Goal: Find specific page/section: Find specific page/section

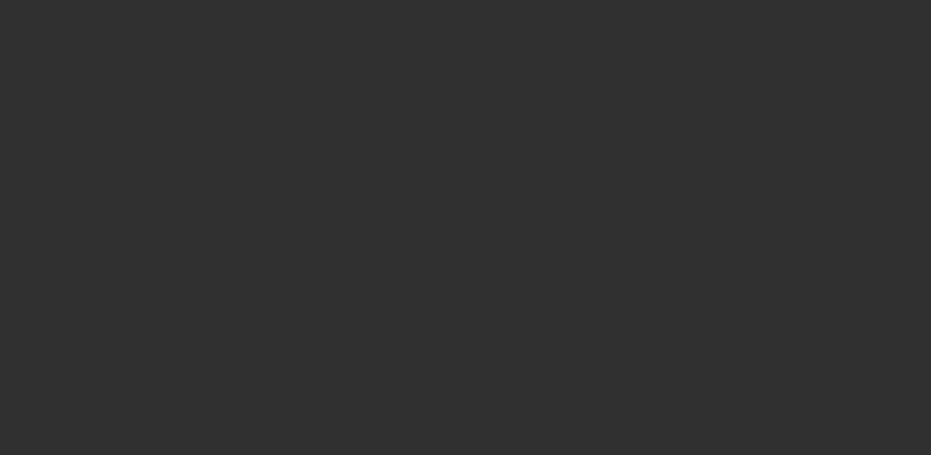
select select "10"
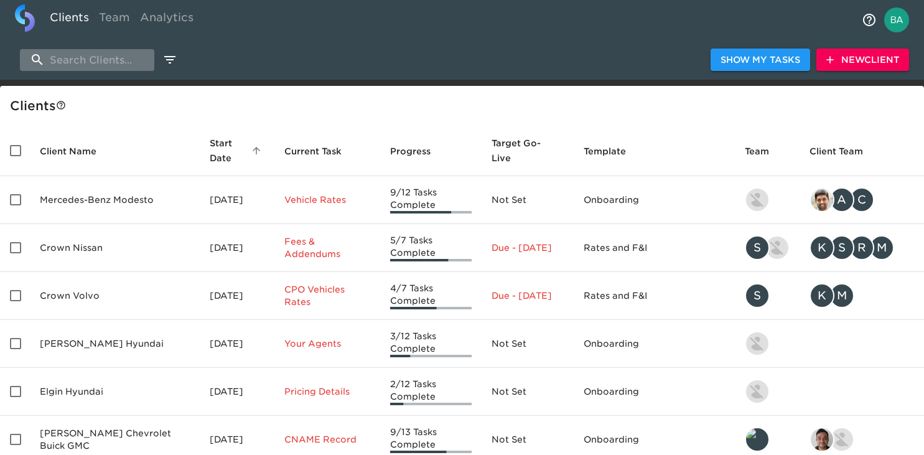
click at [88, 63] on input "search" at bounding box center [87, 60] width 134 height 22
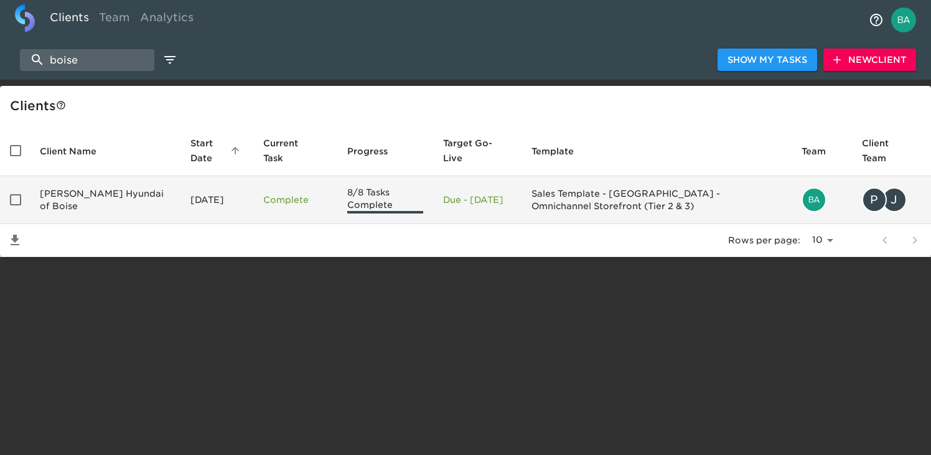
type input "boise"
click at [75, 204] on td "[PERSON_NAME] Hyundai of Boise" at bounding box center [105, 200] width 151 height 48
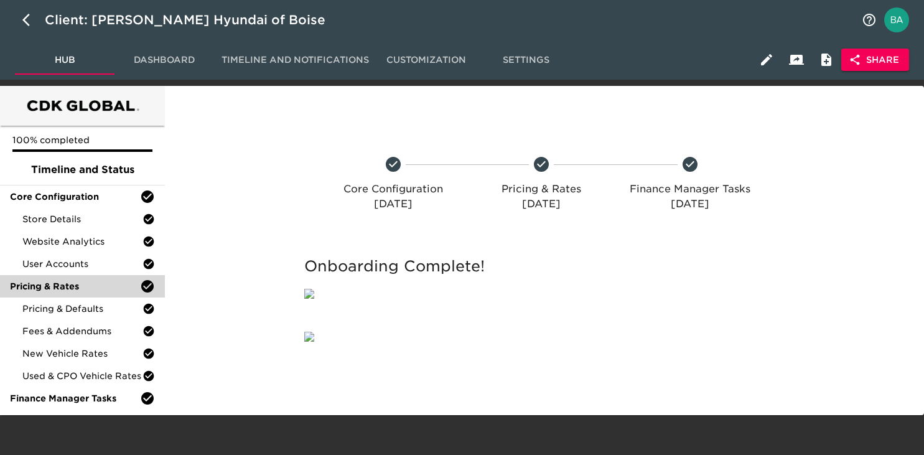
scroll to position [67, 0]
click at [53, 258] on span "User Accounts" at bounding box center [82, 264] width 120 height 12
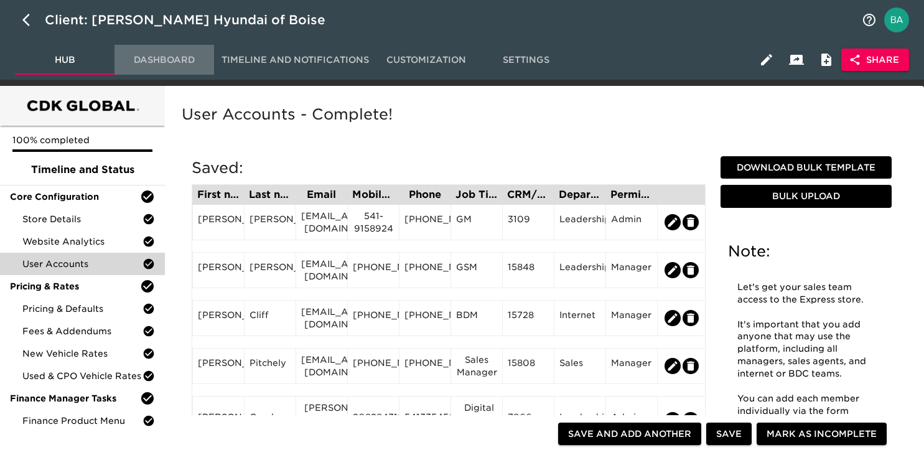
click at [176, 54] on span "Dashboard" at bounding box center [164, 60] width 85 height 16
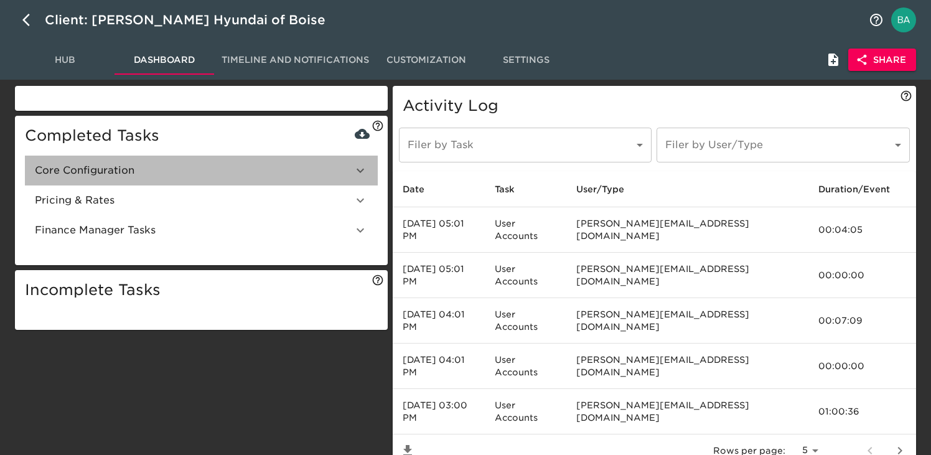
click at [67, 176] on span "Core Configuration" at bounding box center [194, 170] width 318 height 15
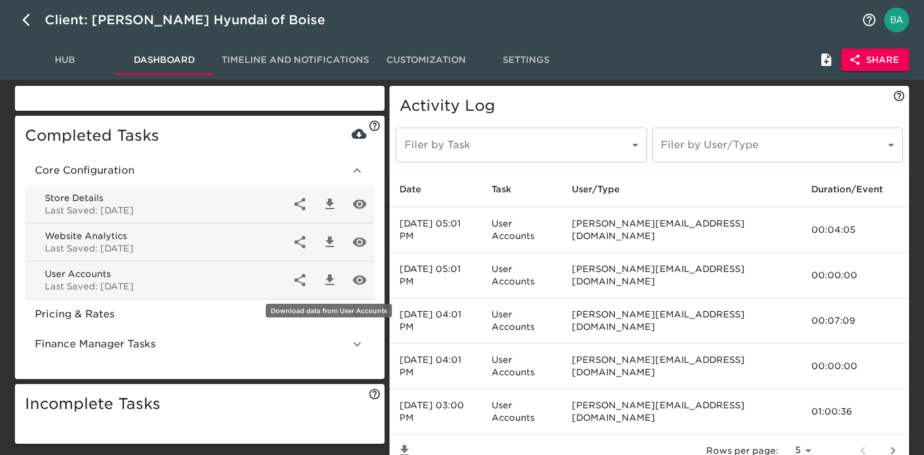
click at [334, 273] on icon "button" at bounding box center [329, 280] width 15 height 15
